Goal: Find specific page/section: Find specific page/section

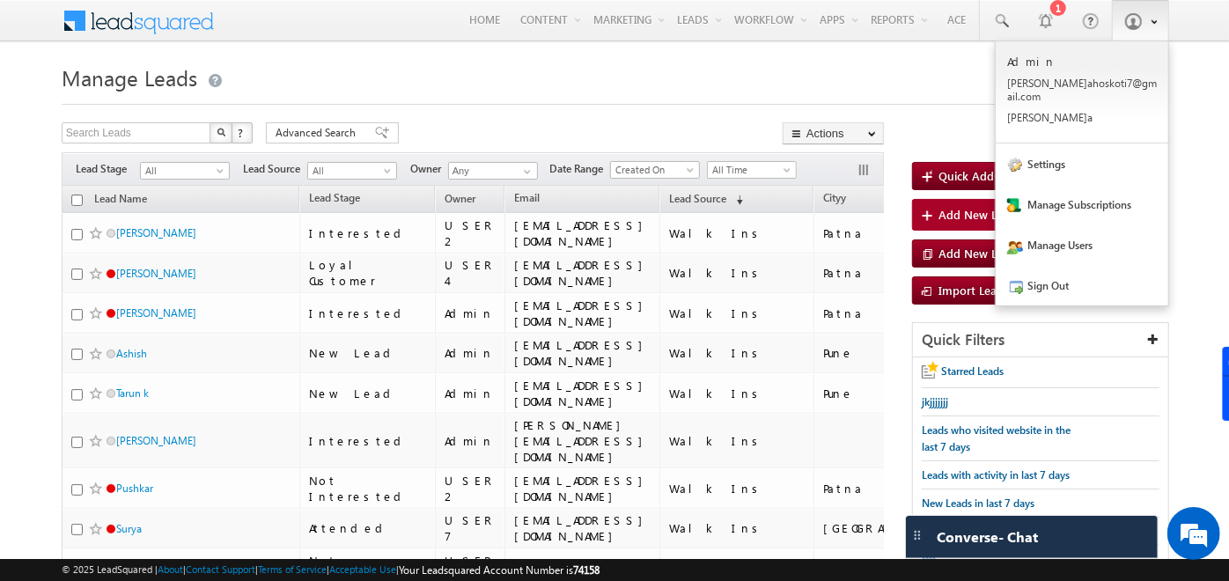
click at [1125, 25] on span at bounding box center [1133, 21] width 18 height 18
click at [1051, 269] on link "Sign Out" at bounding box center [1082, 285] width 173 height 41
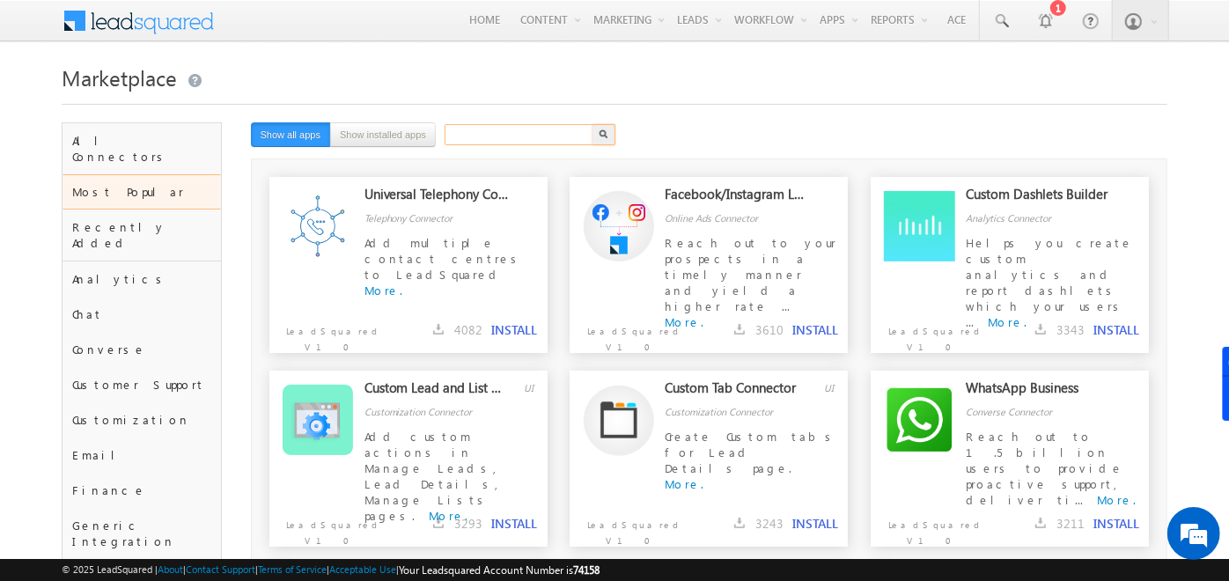
click at [475, 137] on input "text" at bounding box center [520, 134] width 151 height 21
type input "document"
click at [596, 130] on button "button" at bounding box center [604, 134] width 23 height 21
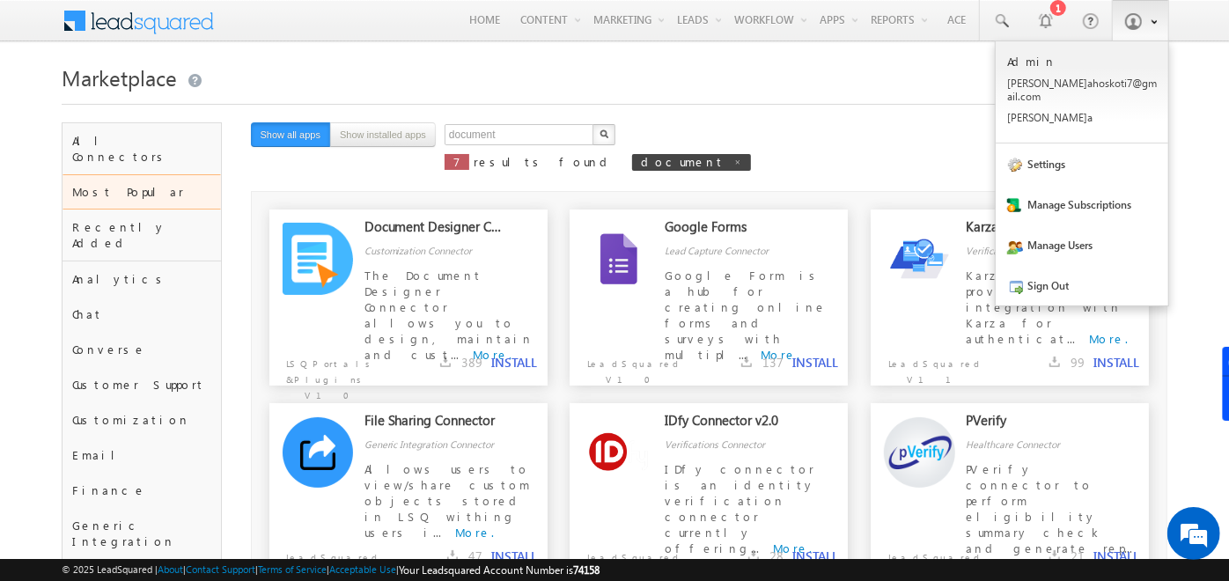
click at [1146, 25] on span at bounding box center [1151, 20] width 12 height 15
click at [1084, 145] on link "Settings" at bounding box center [1082, 164] width 173 height 41
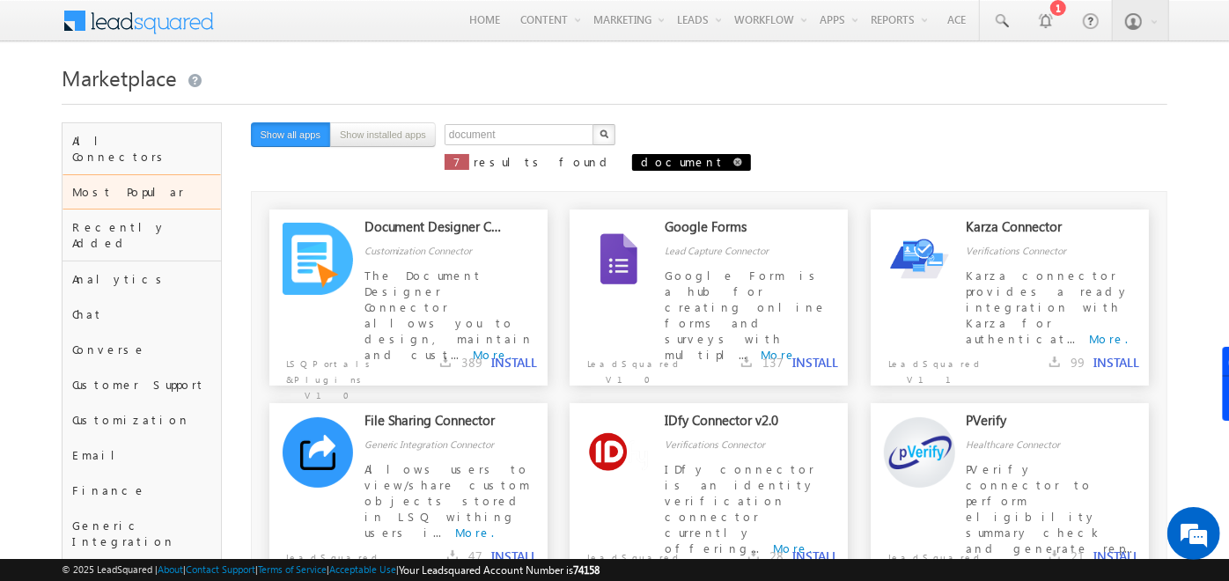
click at [632, 159] on span "document" at bounding box center [691, 162] width 119 height 17
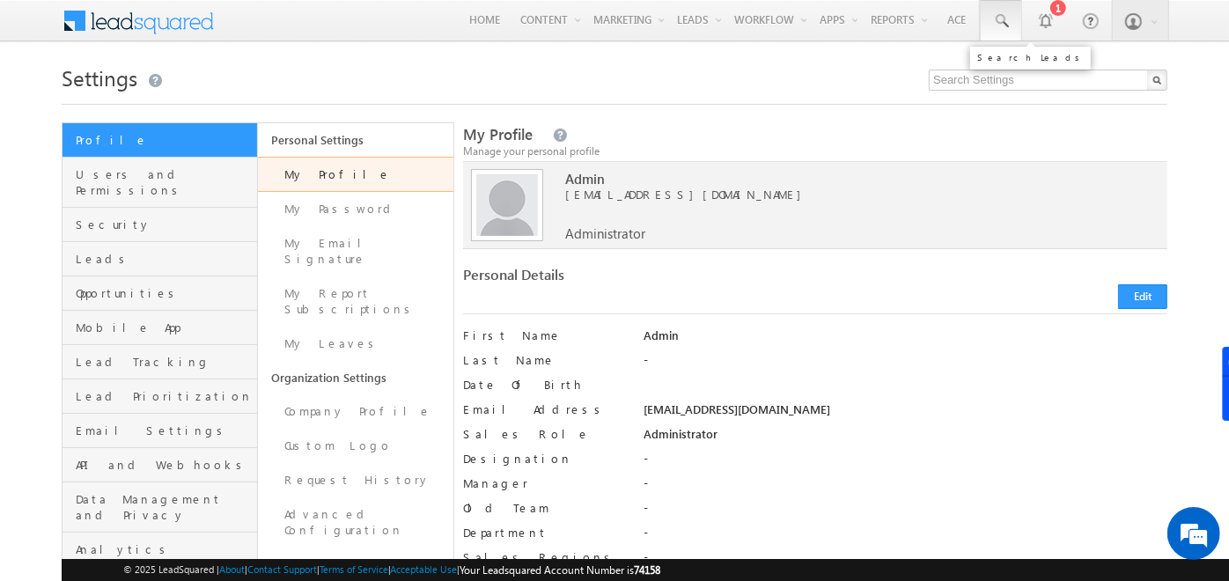
click at [1002, 18] on span at bounding box center [1001, 21] width 18 height 18
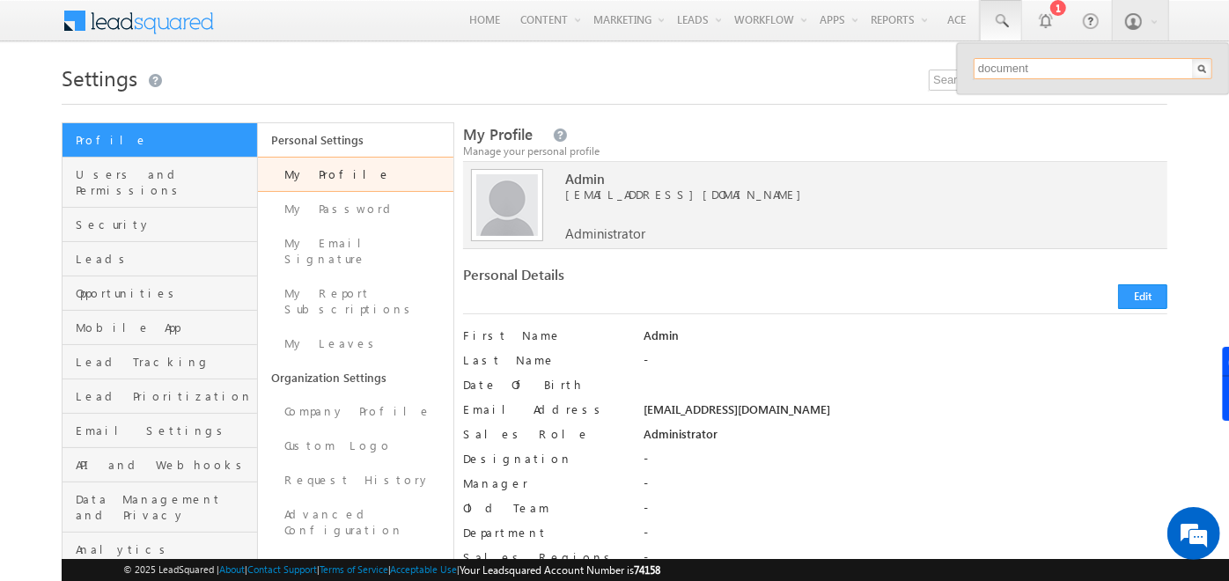
type input "document"
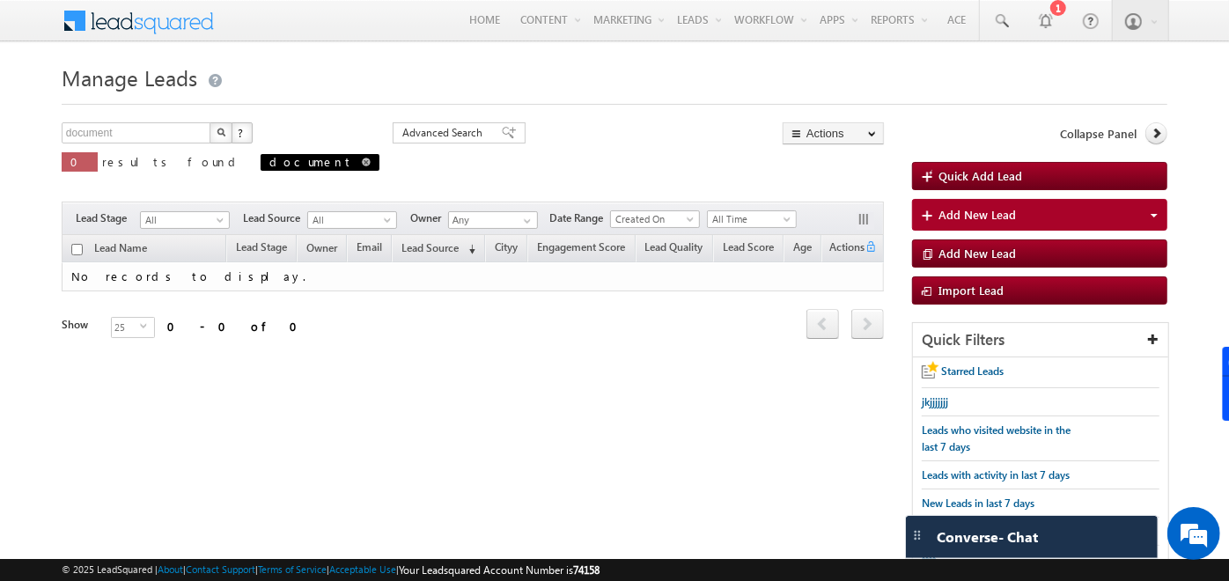
click at [362, 160] on span at bounding box center [366, 162] width 9 height 9
type input "Search Leads"
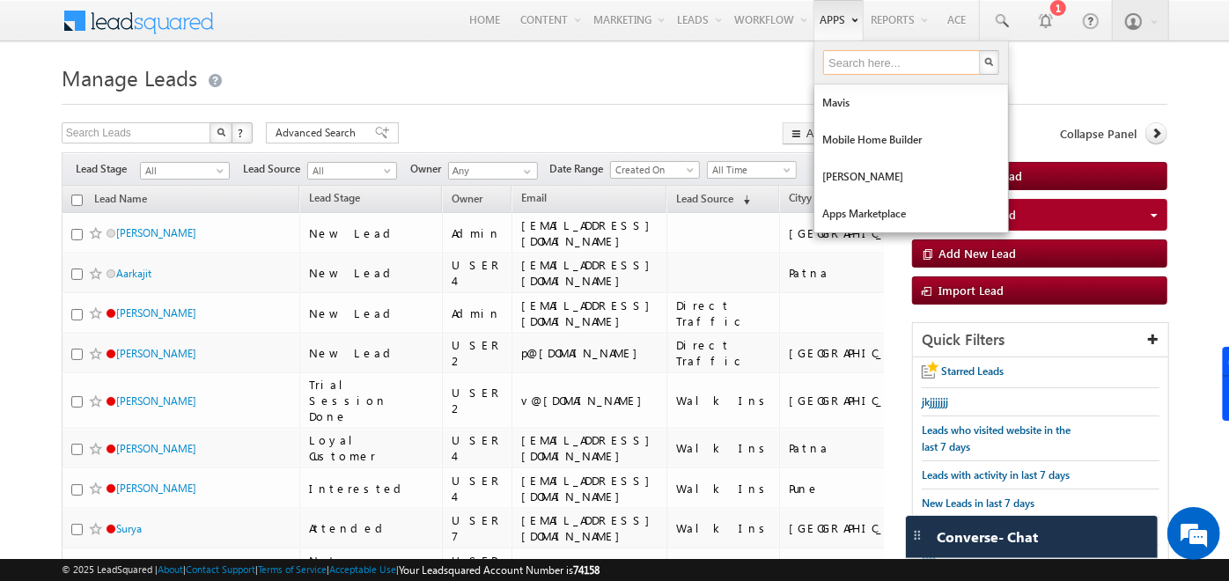
click at [849, 50] on input "text" at bounding box center [902, 62] width 158 height 25
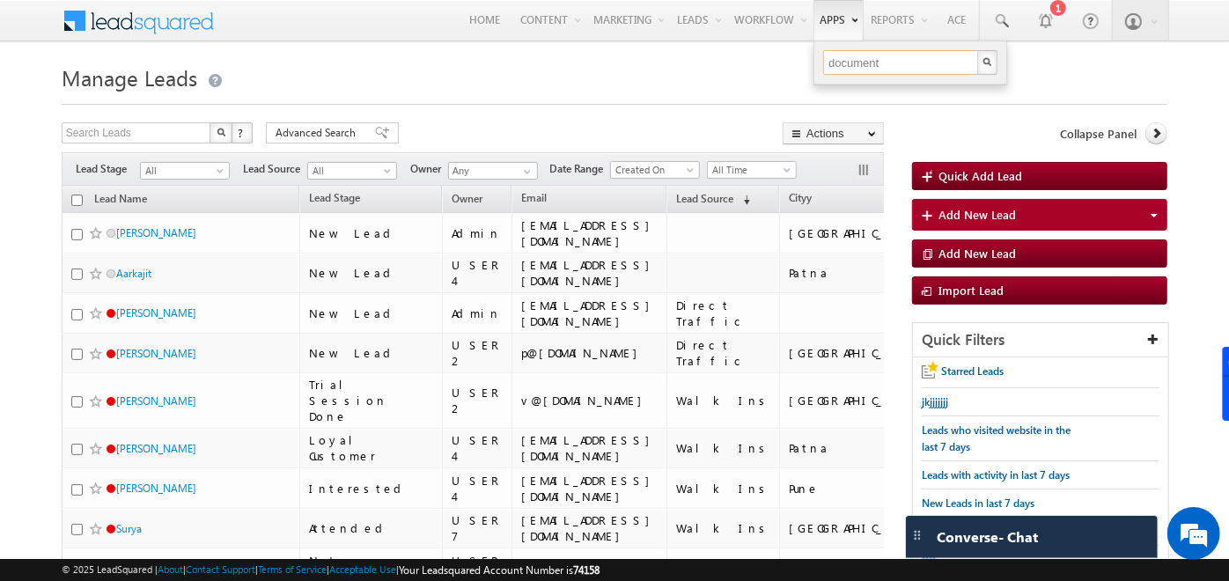
type input "document"
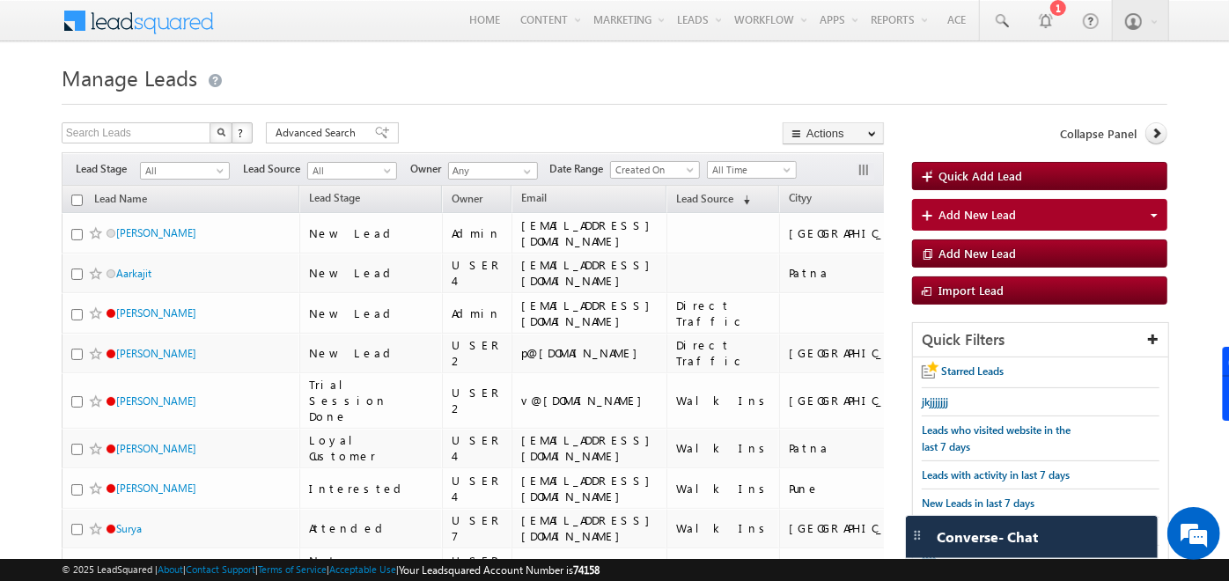
click at [378, 68] on h1 "Manage Leads" at bounding box center [615, 76] width 1106 height 34
click at [600, 569] on span "74158" at bounding box center [586, 570] width 26 height 13
copy span "74158"
